Goal: Navigation & Orientation: Find specific page/section

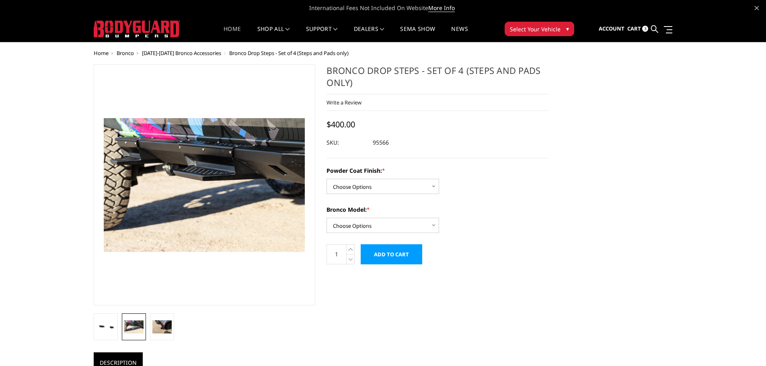
click at [225, 28] on link "Home" at bounding box center [231, 34] width 17 height 16
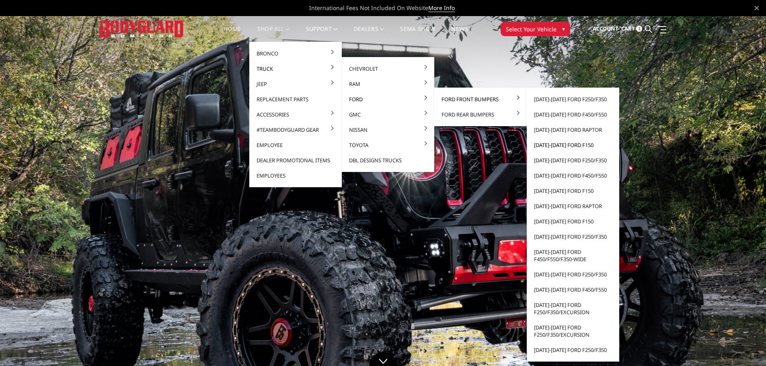
click at [548, 146] on link "[DATE]-[DATE] Ford F150" at bounding box center [573, 144] width 86 height 15
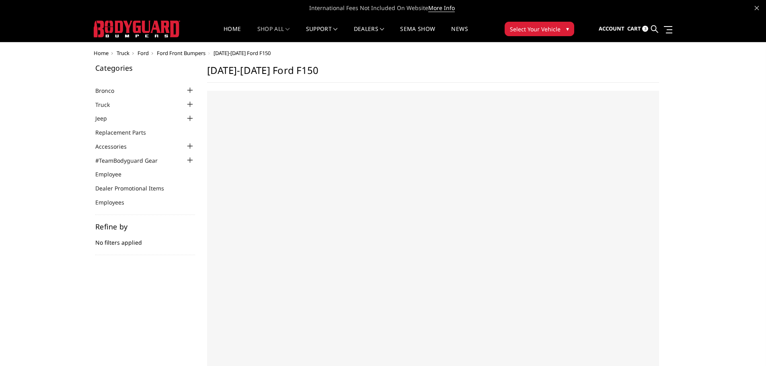
select select "US"
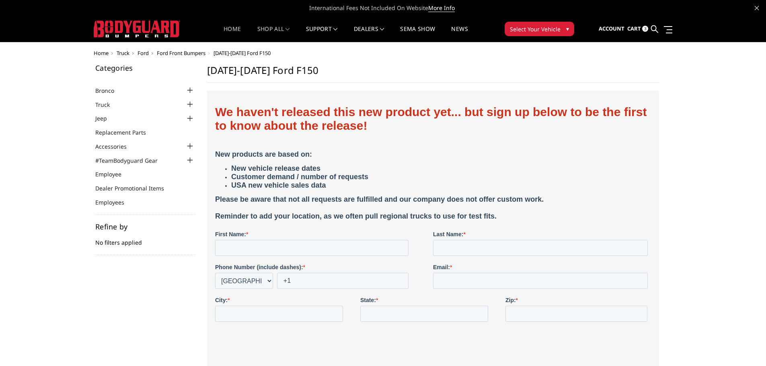
click at [230, 29] on link "Home" at bounding box center [231, 34] width 17 height 16
